Goal: Task Accomplishment & Management: Complete application form

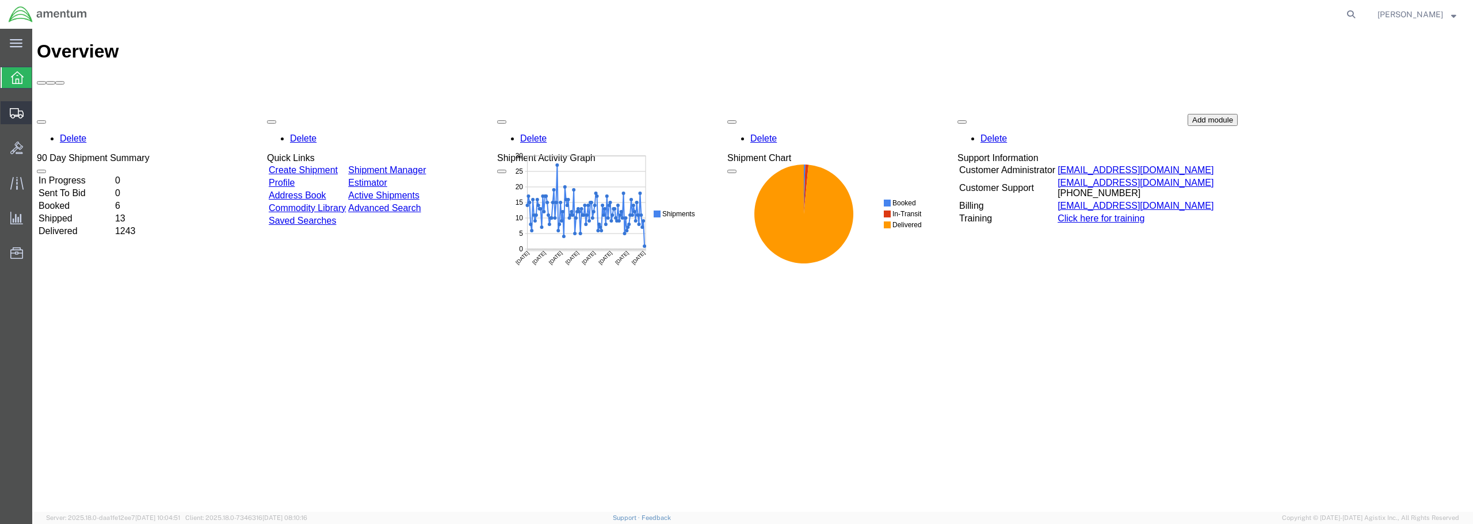
click at [0, 0] on span "Create from Template" at bounding box center [0, 0] width 0 height 0
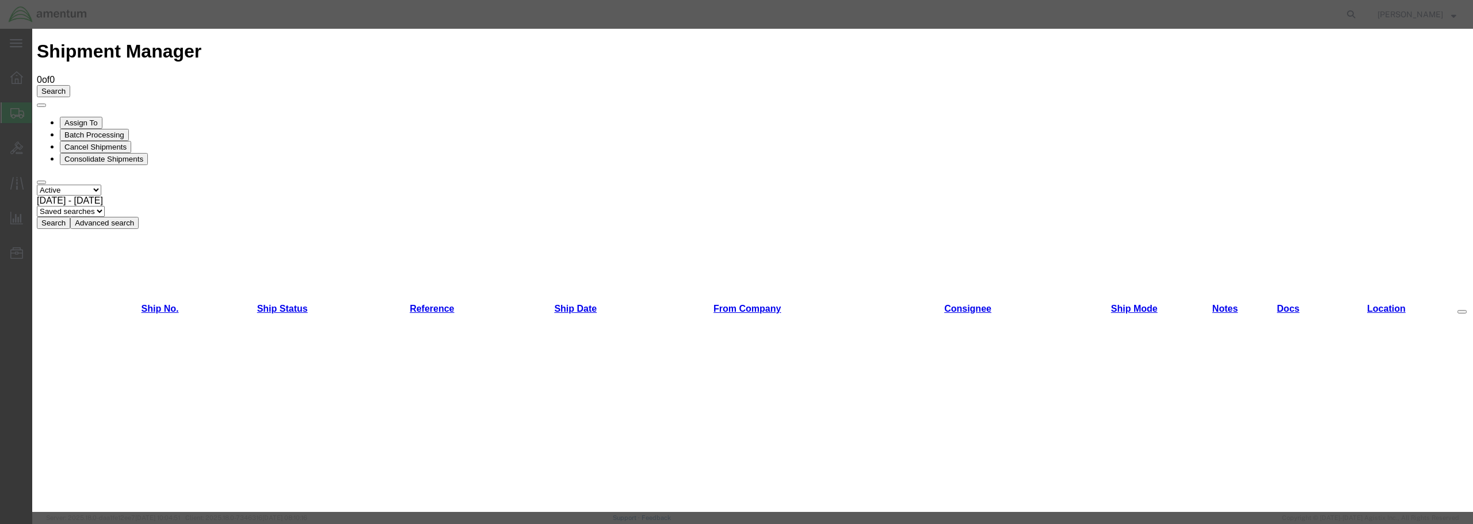
scroll to position [601, 0]
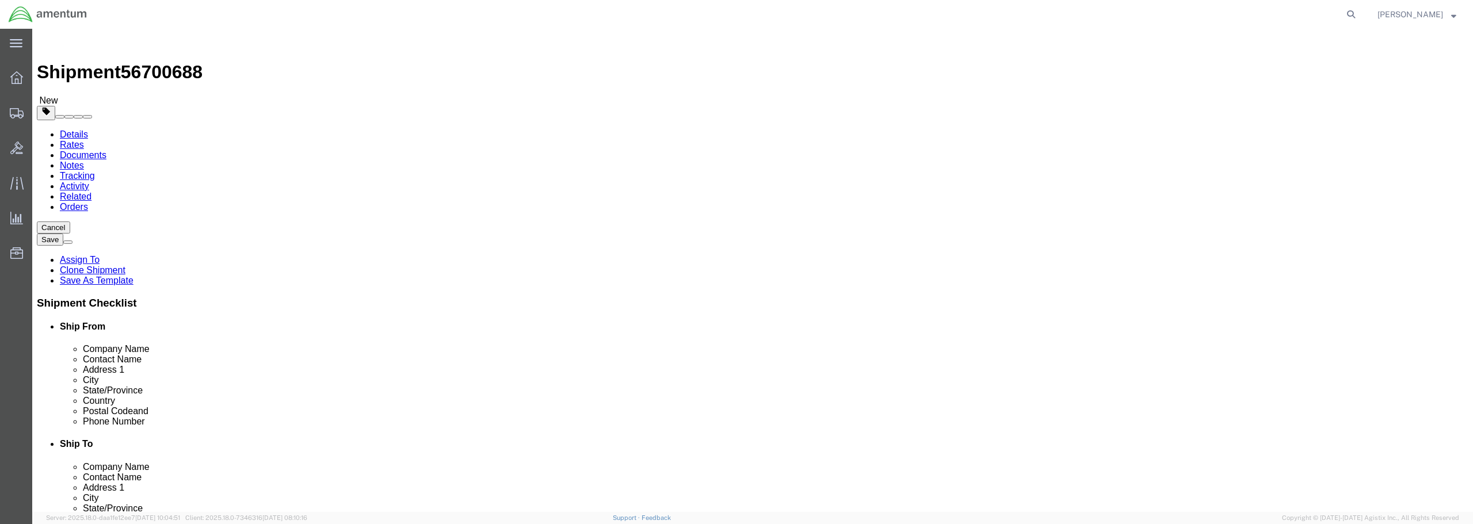
select select "49949"
select select
type input "yum"
select select "49951"
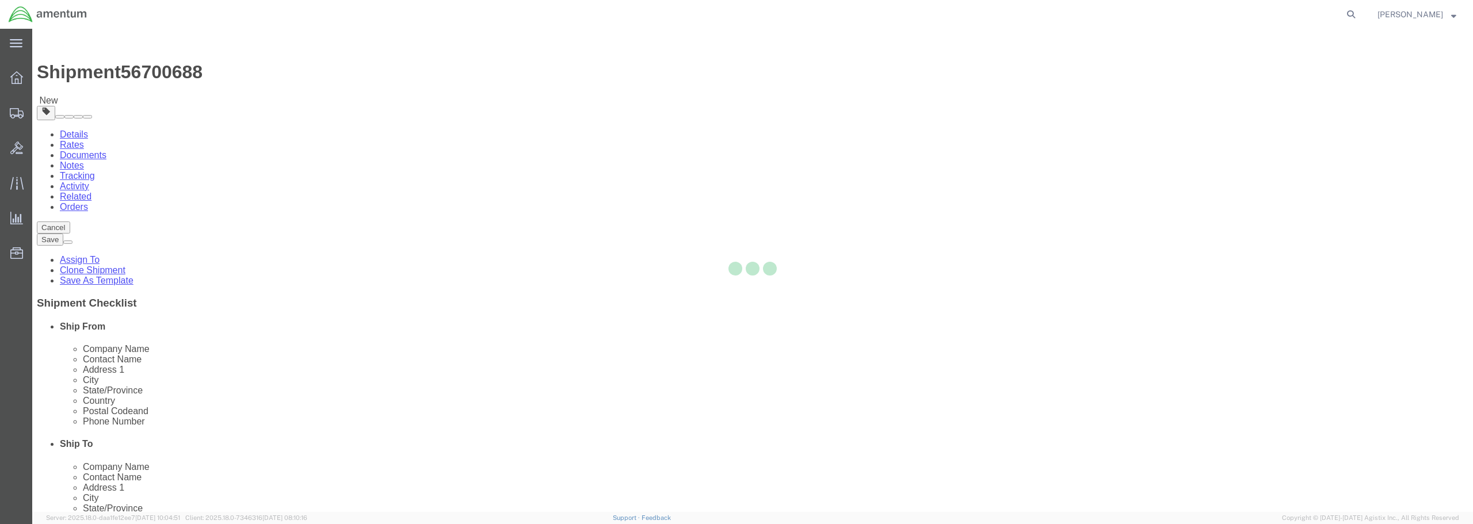
type input "Amentum Services, Inc"
type input "[PERSON_NAME]"
type input "[STREET_ADDRESS]"
type input "Yuma"
type input "85365"
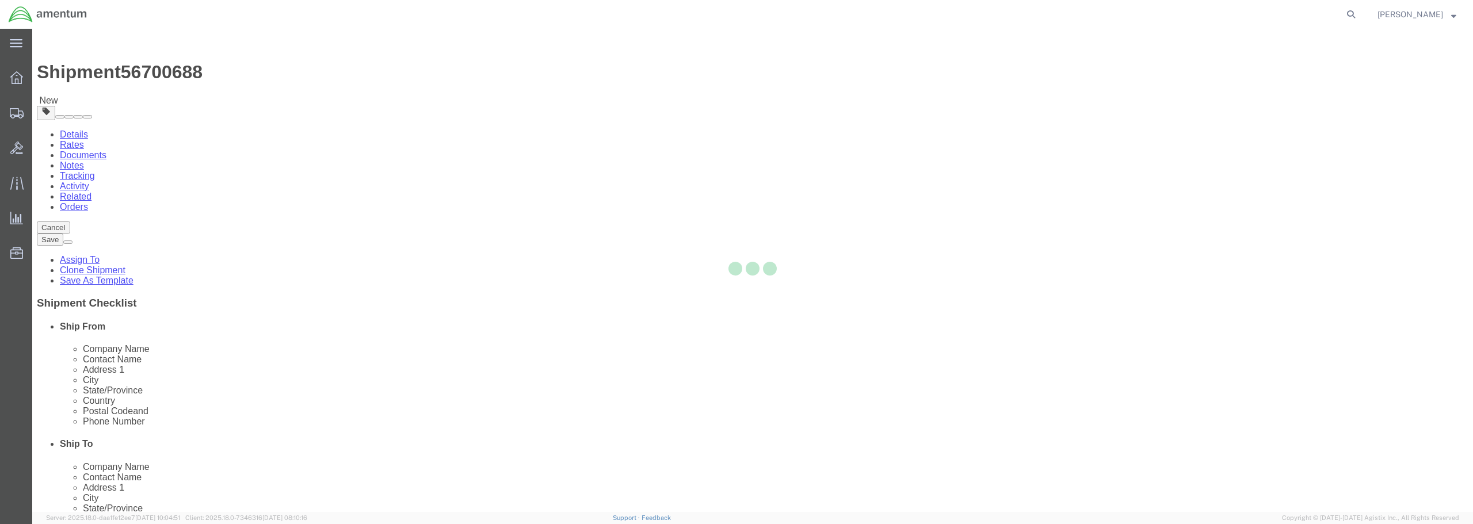
type input "[PHONE_NUMBER]"
type input "215"
type input "[PERSON_NAME][EMAIL_ADDRESS][PERSON_NAME][DOMAIN_NAME]"
checkbox input "true"
select select "AZ"
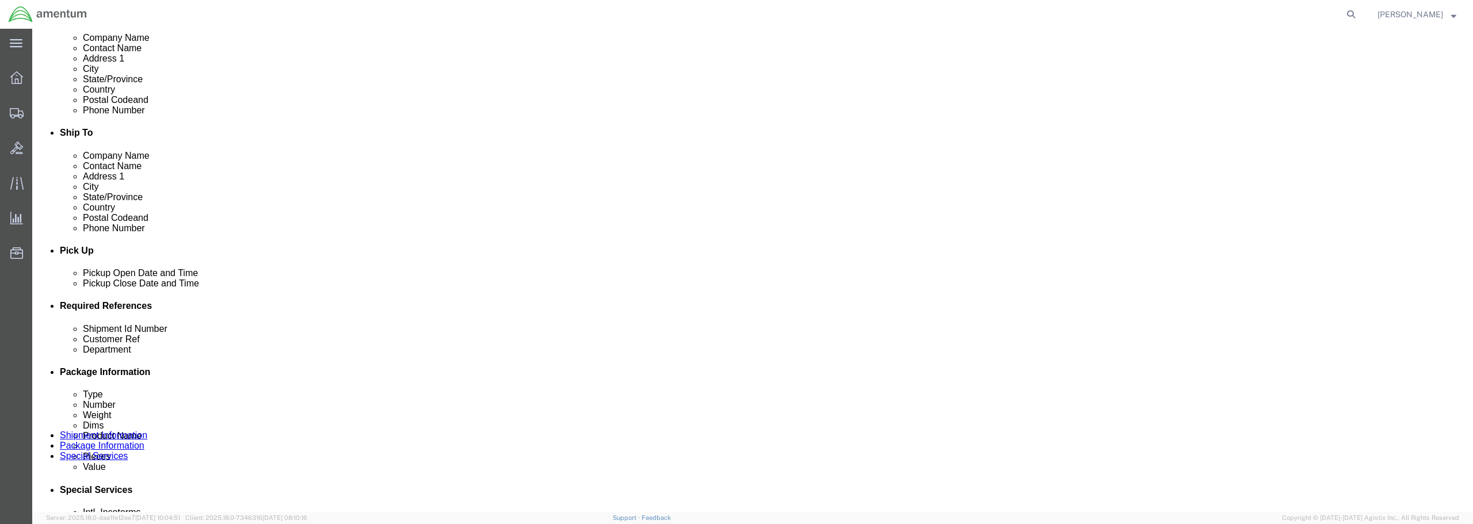
scroll to position [345, 0]
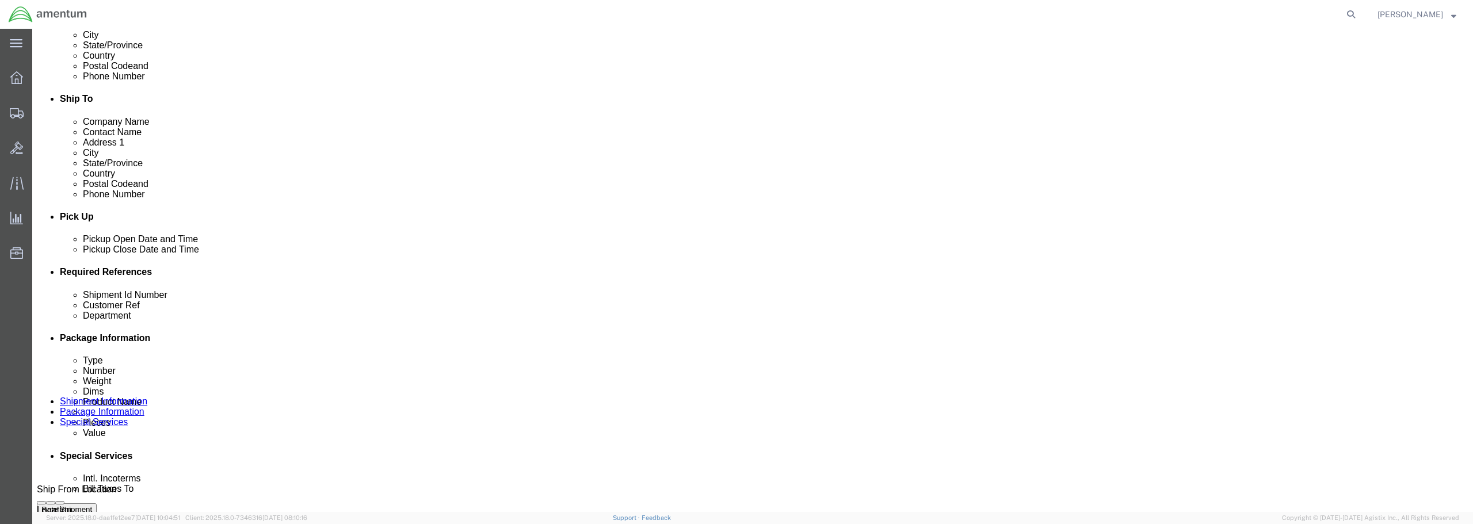
click div "[DATE] 8:42 AM"
type input "9:42 AM"
click button "Apply"
click input "text"
type input "USAGE 328428"
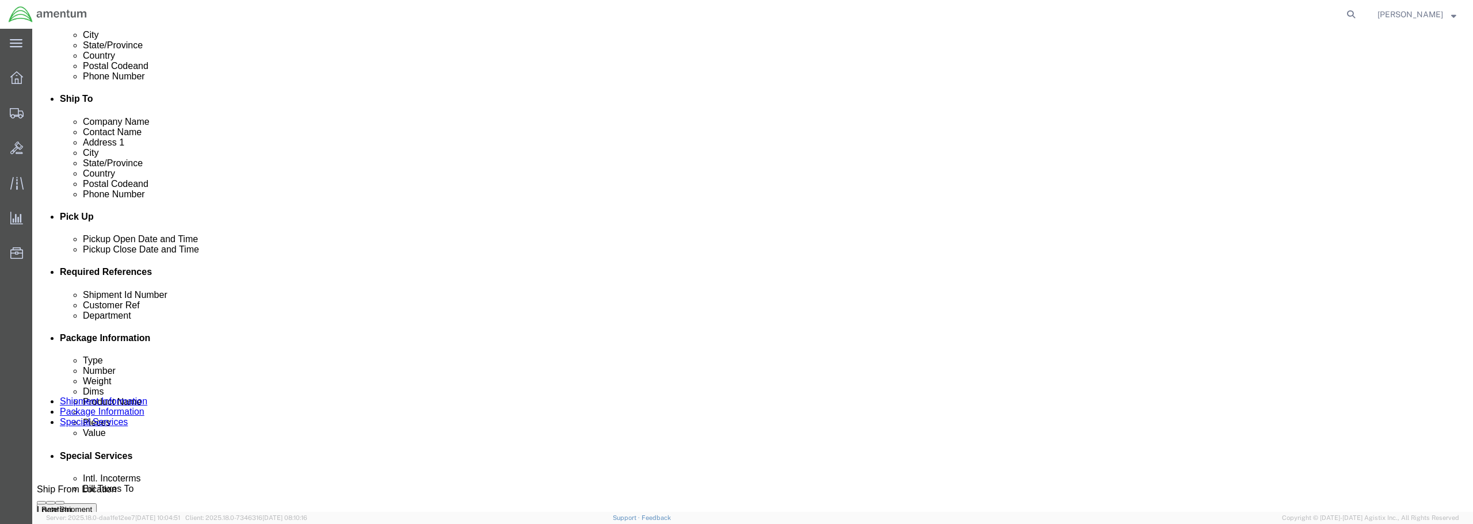
click input "text"
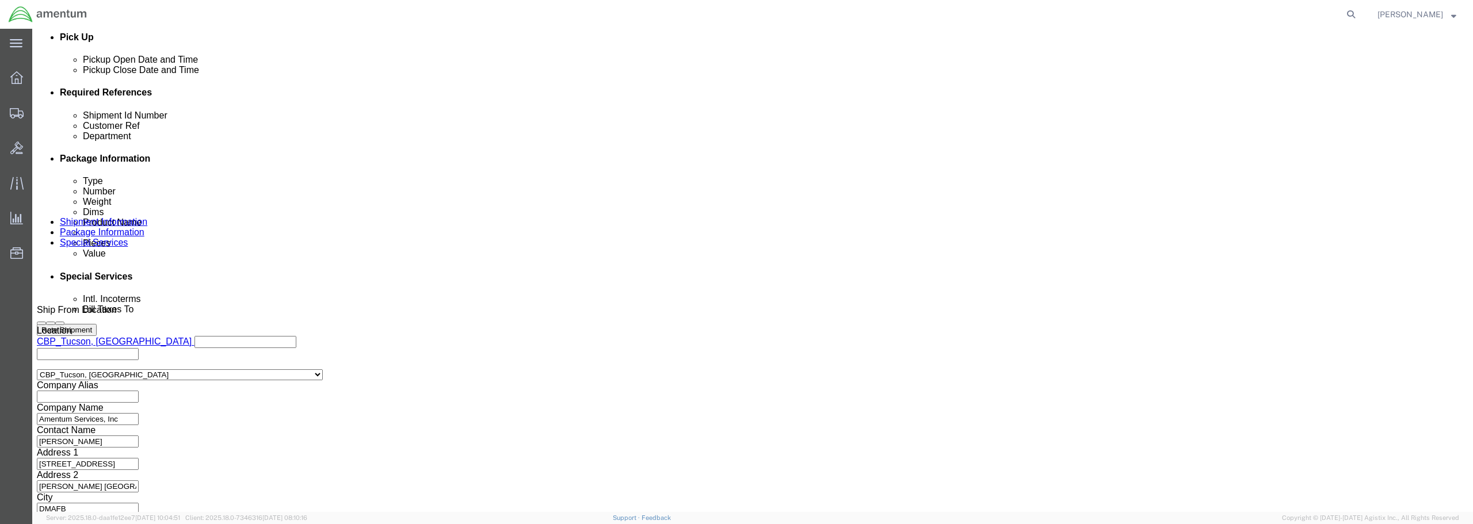
scroll to position [527, 0]
type input "CONNECTOR"
click button "Continue"
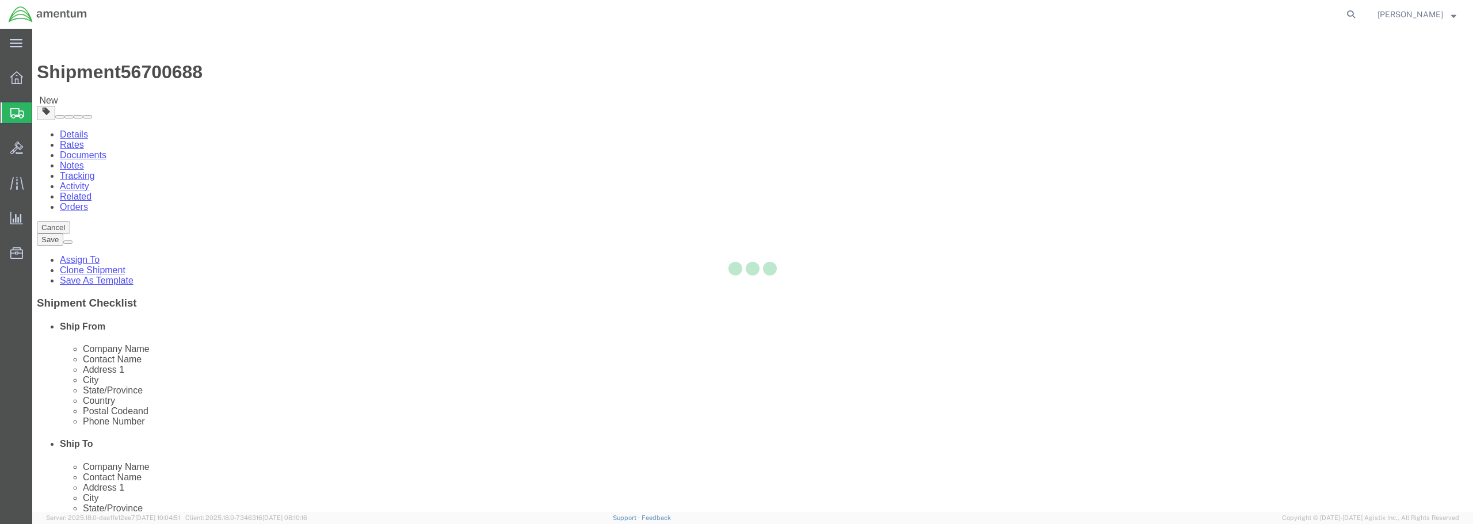
select select "CBOX"
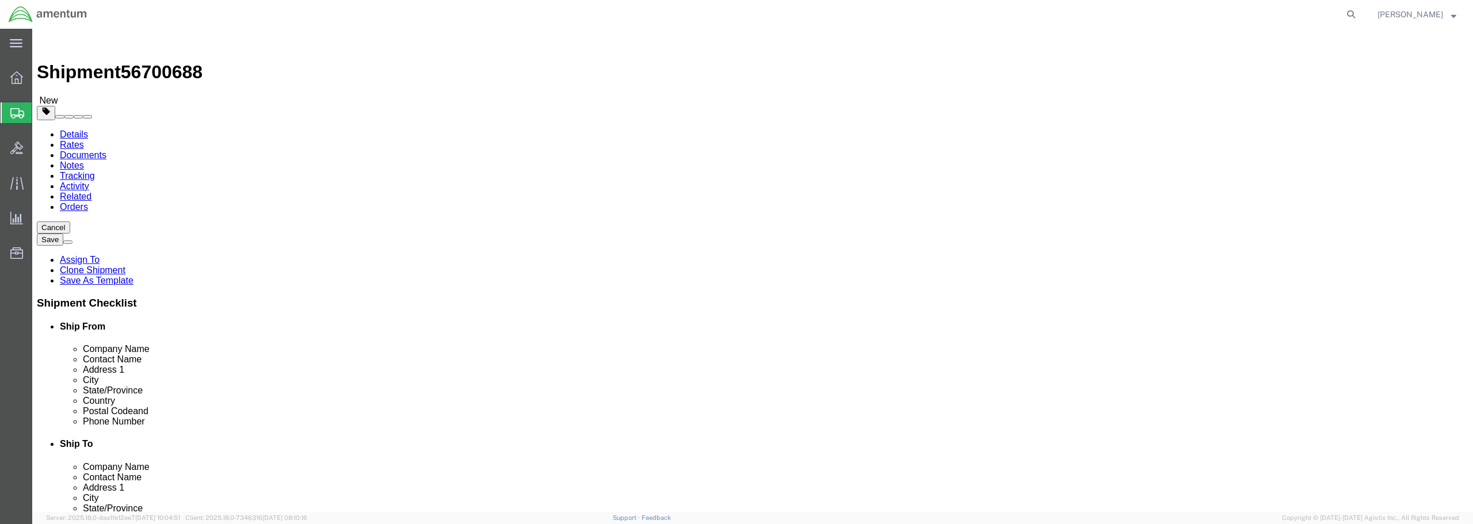
click input "text"
type input "12"
type input "9"
type input "5"
drag, startPoint x: 243, startPoint y: 264, endPoint x: 212, endPoint y: 266, distance: 31.2
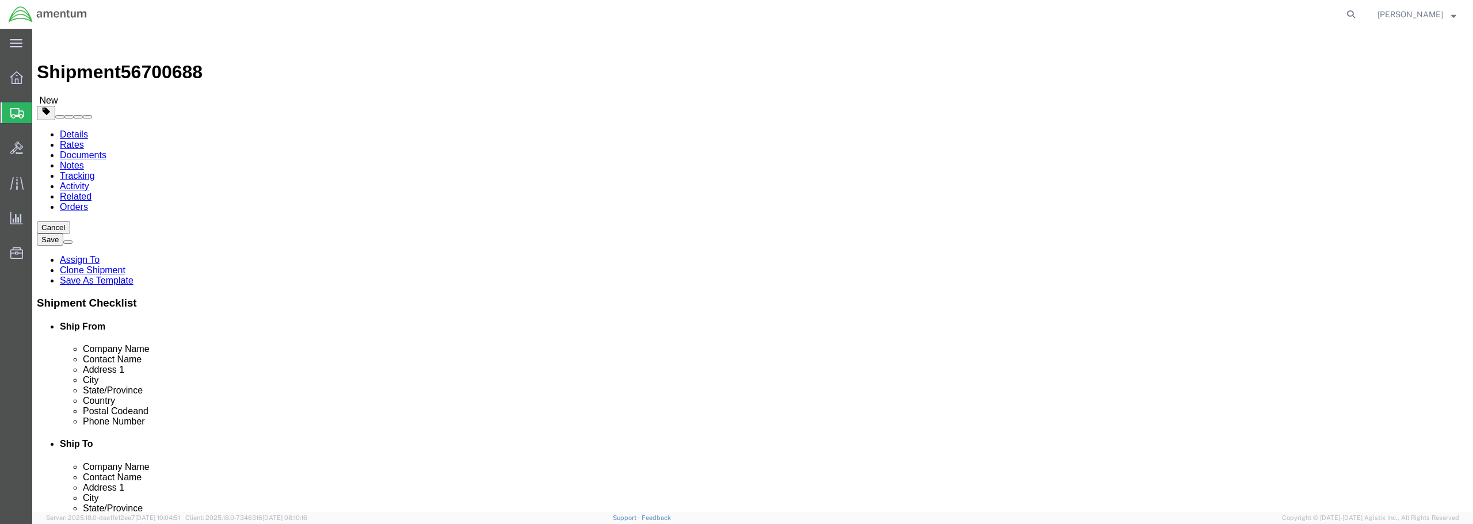
click div "0.00 Select kgs lbs"
type input "2.00"
click link "Add Content"
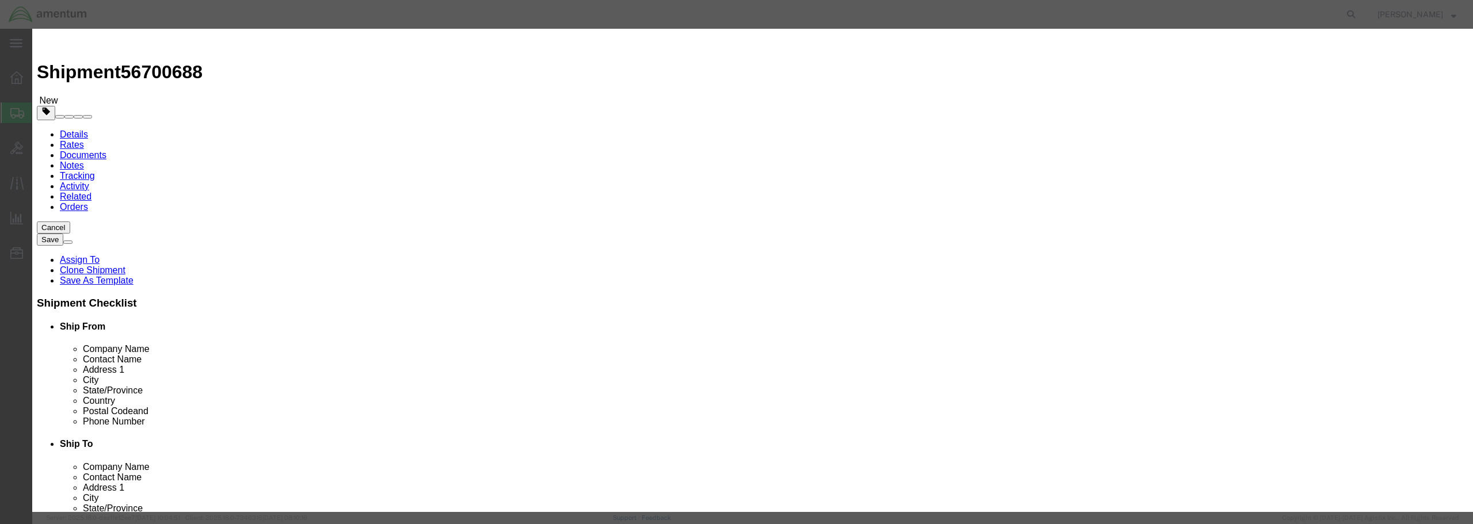
click input "text"
type input "CONNECTOR"
drag, startPoint x: 534, startPoint y: 112, endPoint x: 524, endPoint y: 109, distance: 10.8
click div "Name: 1/2 CONNECTOR RING TERM Sku: 210RT Model: Description:"
select select "USD"
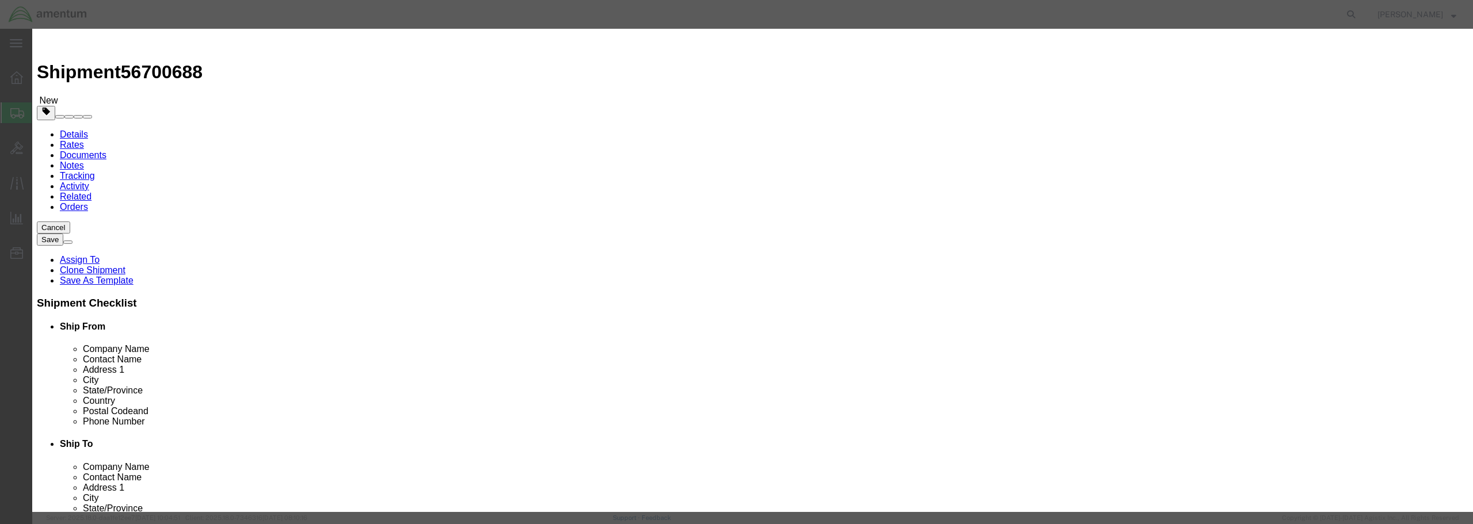
type input "1/2CONNECTOR RING TERM"
type input "210RT"
click input "text"
drag, startPoint x: 637, startPoint y: 85, endPoint x: 514, endPoint y: 83, distance: 123.2
click div "1/2CONNECTOR RING TERM CONNECTOR"
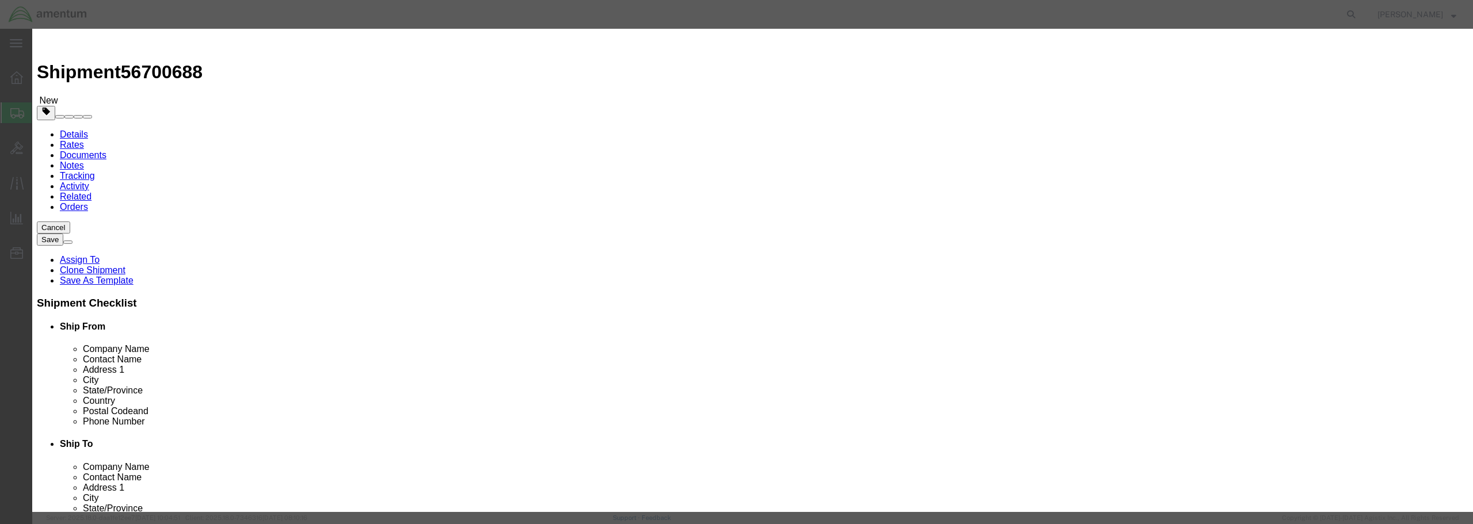
type input "CONNECTOR"
click textarea
click input "text"
type input "2"
click input "text"
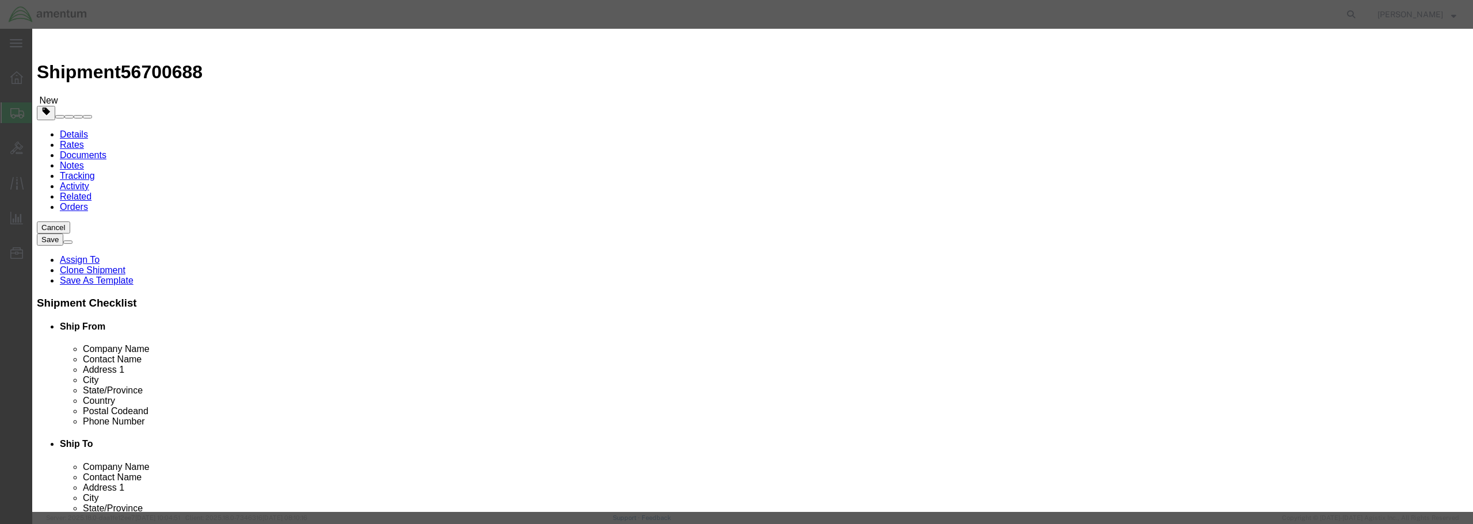
type input "141.64"
click select "Select 50 55 60 65 70 85 92.5 100 125 175 250 300 400"
select select "175"
click select "Select 50 55 60 65 70 85 92.5 100 125 175 250 300 400"
click button "Save & Close"
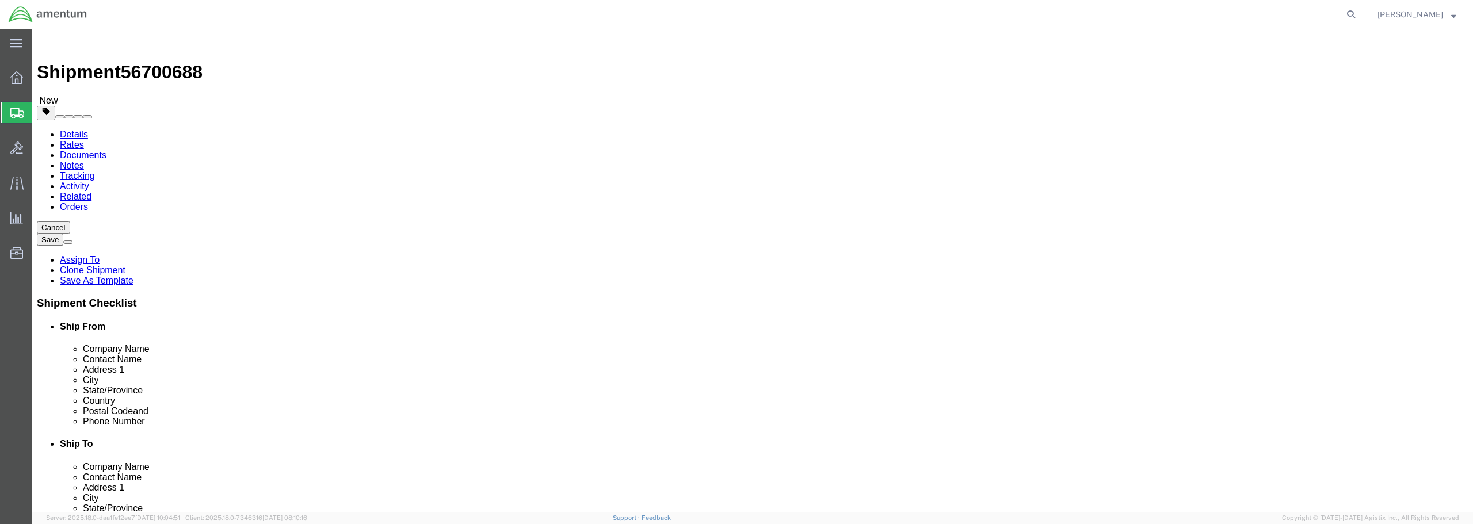
click button "Rate Shipment"
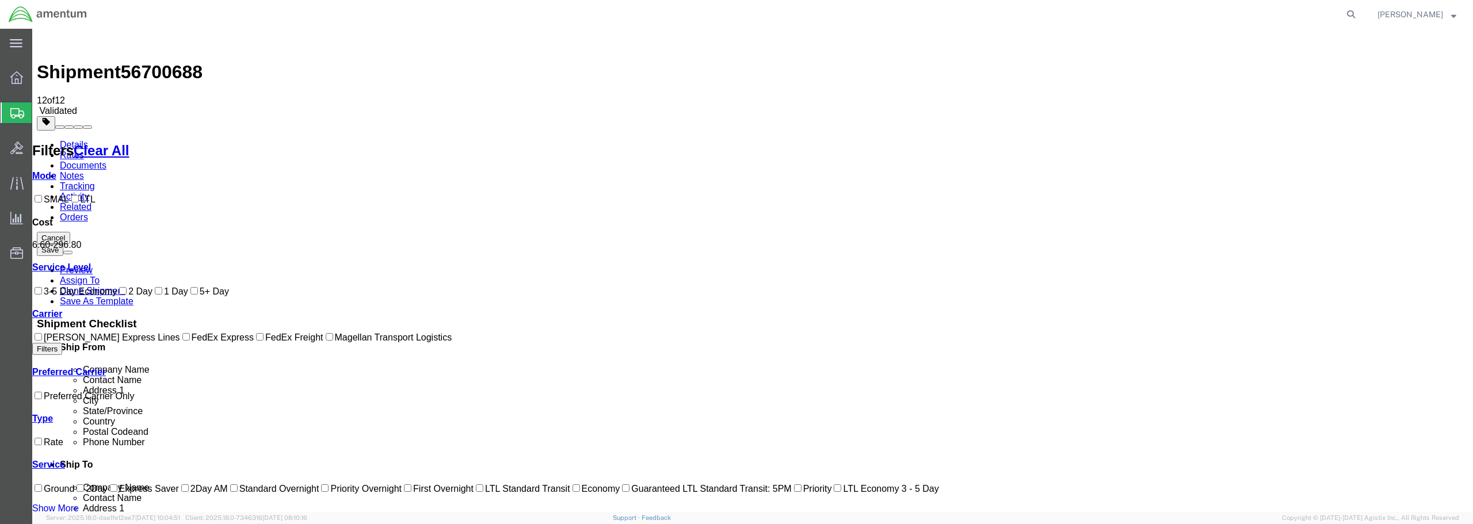
checkbox input "true"
